Goal: Task Accomplishment & Management: Manage account settings

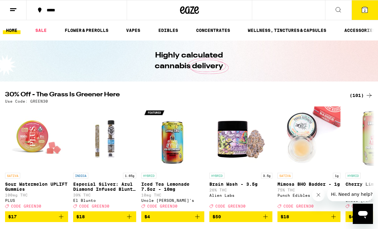
click at [11, 7] on icon at bounding box center [13, 10] width 8 height 8
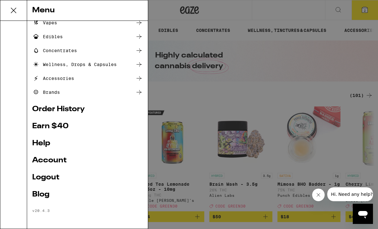
click at [43, 175] on link "Logout" at bounding box center [87, 177] width 111 height 8
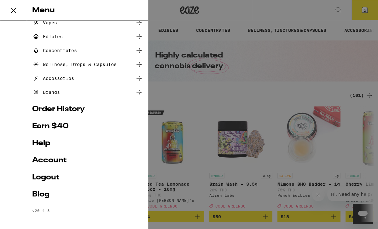
scroll to position [19, 0]
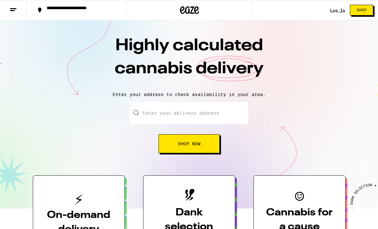
click at [334, 9] on link "Log In" at bounding box center [337, 10] width 15 height 4
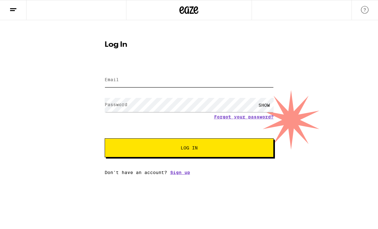
type input "[EMAIL_ADDRESS][DOMAIN_NAME]"
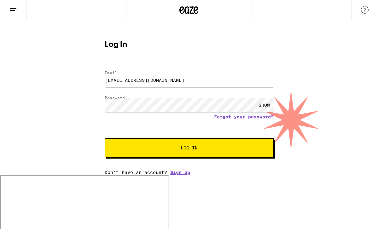
click at [176, 49] on div "Log In Email Email [EMAIL_ADDRESS][DOMAIN_NAME] Password Password SHOW Forgot y…" at bounding box center [189, 105] width 182 height 139
click at [162, 148] on span "Log In" at bounding box center [189, 147] width 118 height 4
